Goal: Task Accomplishment & Management: Complete application form

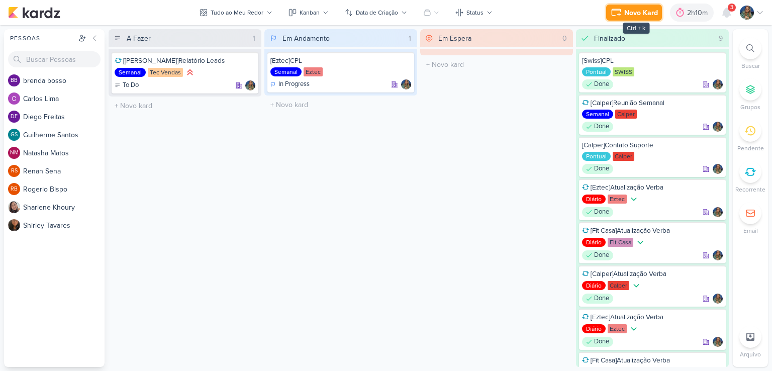
click at [641, 9] on div "Novo Kard" at bounding box center [641, 13] width 34 height 11
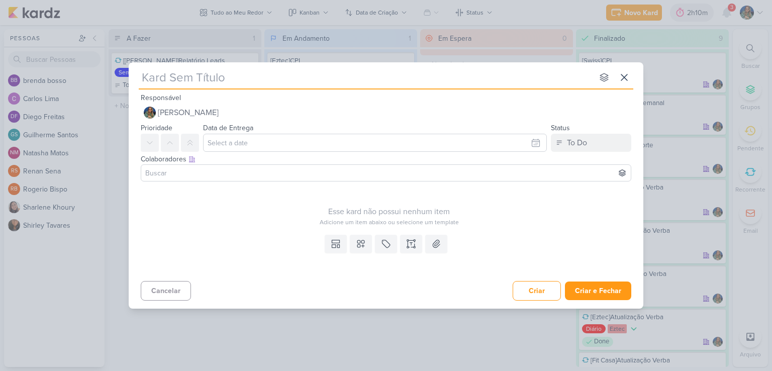
type input "["
type input "[Calper"
type input "[Calper]"
type input "[Calper]Lead"
type input "[Calper]Leads"
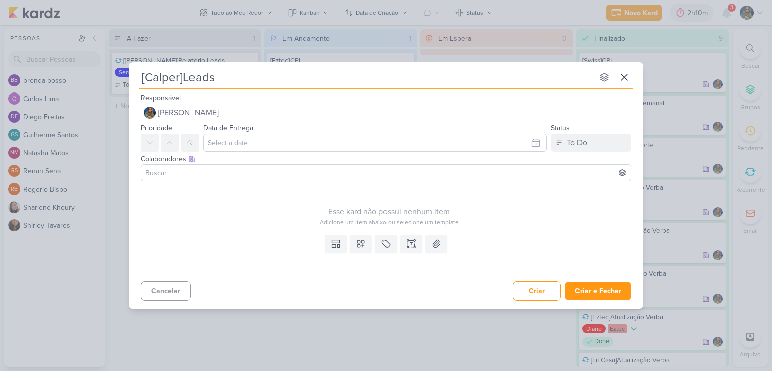
type input "[Calper]Leads V"
type input "[Calper]Leads Vo"
type input "[Calper]Leads Volume"
type input "[Calper]Leads Volume x Intenç"
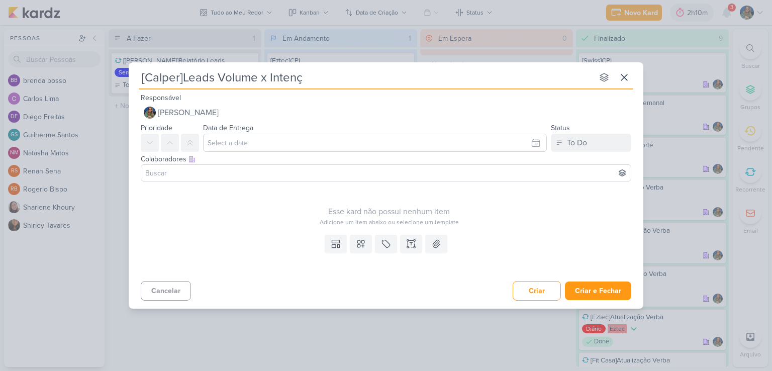
type input "[Calper]Leads Volume x Intençã"
type input "[Calper]Leads Volume x Intenção"
click at [364, 237] on button at bounding box center [361, 244] width 22 height 18
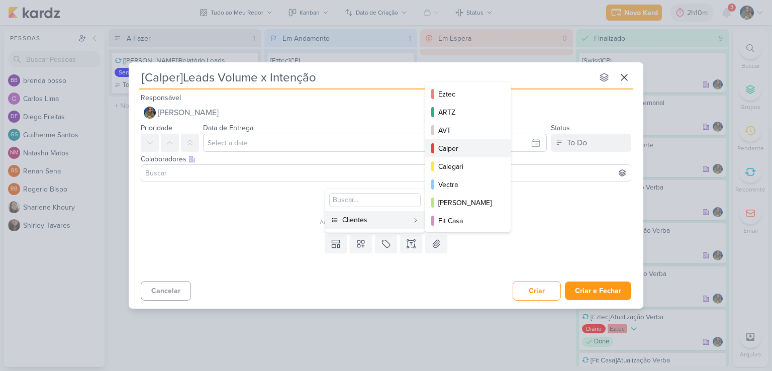
click at [447, 153] on div "Calper" at bounding box center [468, 148] width 60 height 11
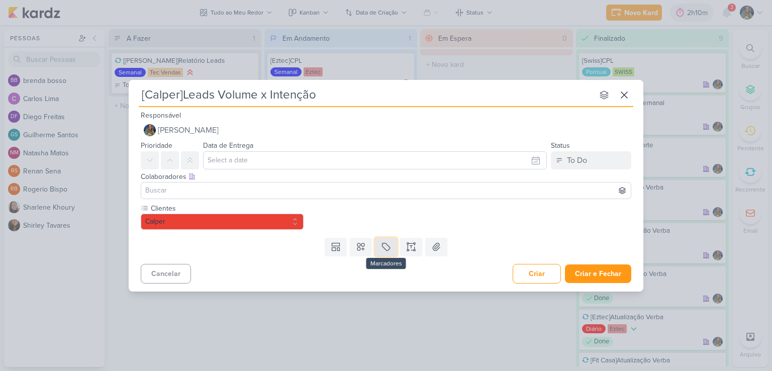
click at [379, 243] on button at bounding box center [386, 247] width 22 height 18
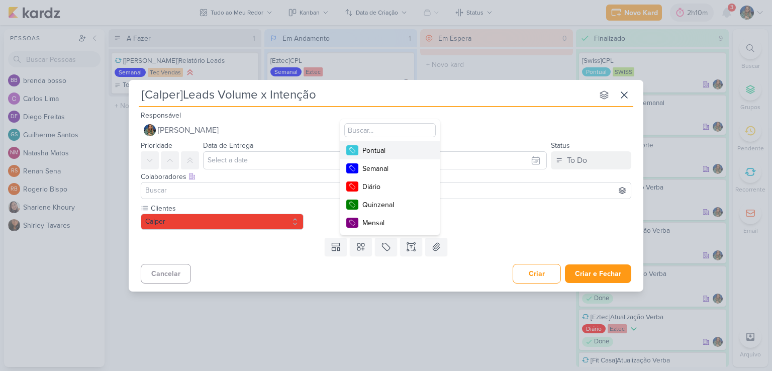
click at [411, 152] on div "Pontual" at bounding box center [394, 150] width 65 height 11
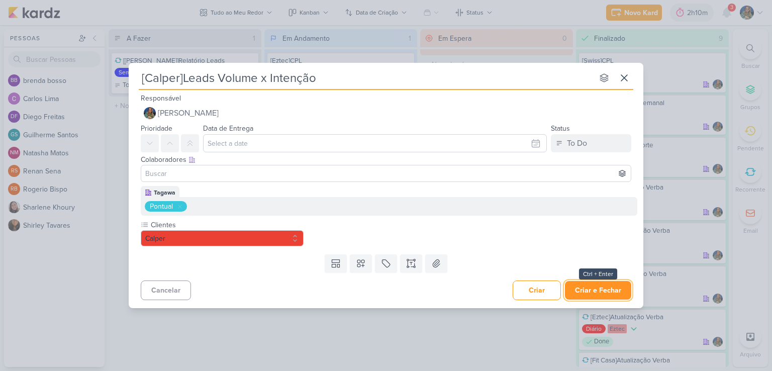
click at [581, 290] on button "Criar e Fechar" at bounding box center [598, 290] width 66 height 19
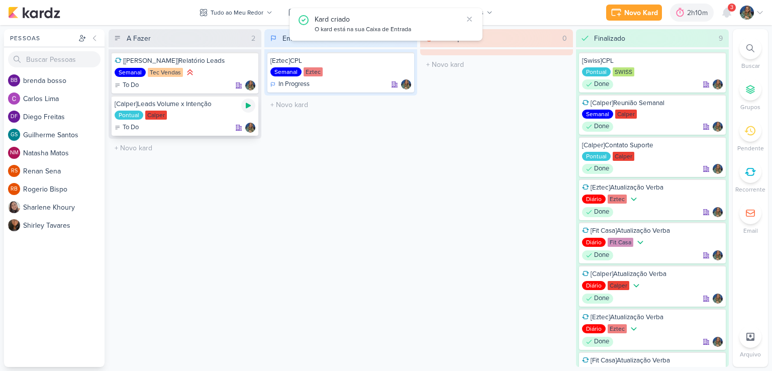
click at [250, 106] on icon at bounding box center [248, 106] width 5 height 6
